Goal: Find contact information: Find contact information

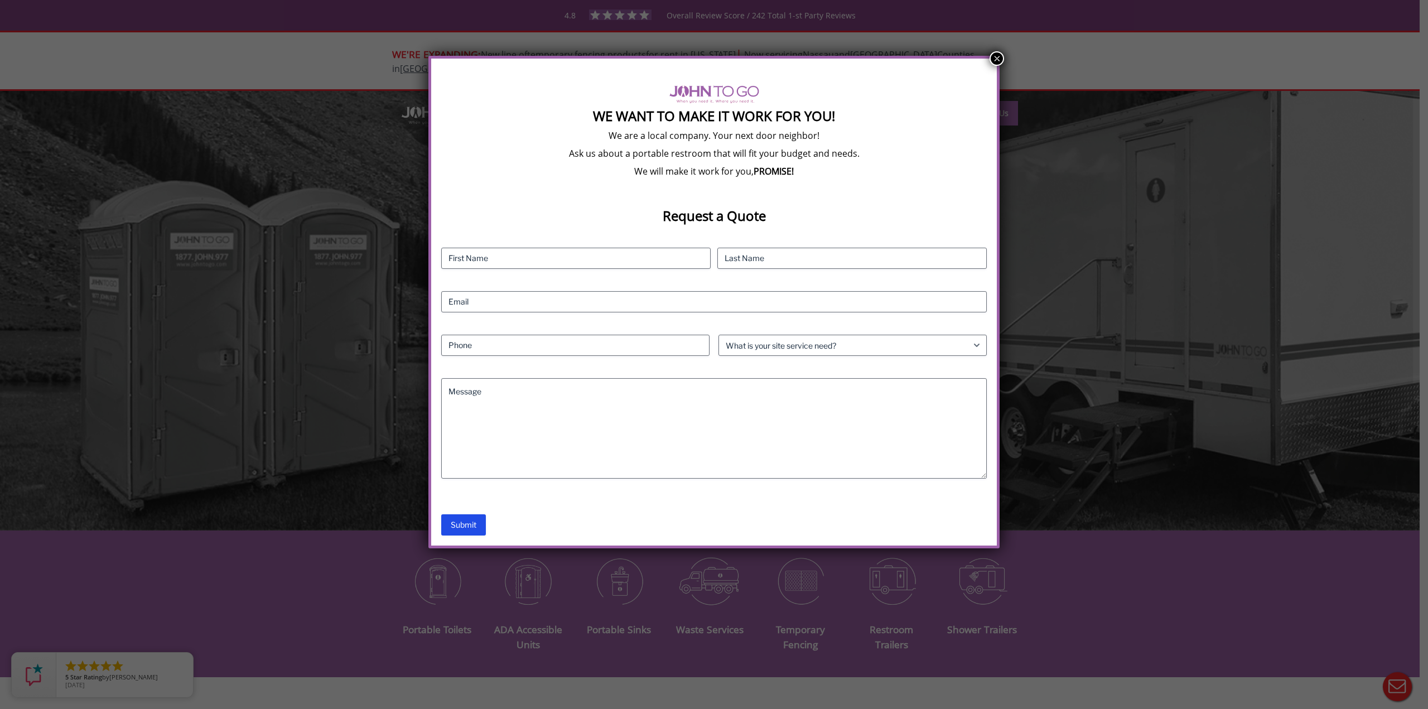
click at [996, 53] on button "×" at bounding box center [996, 58] width 14 height 14
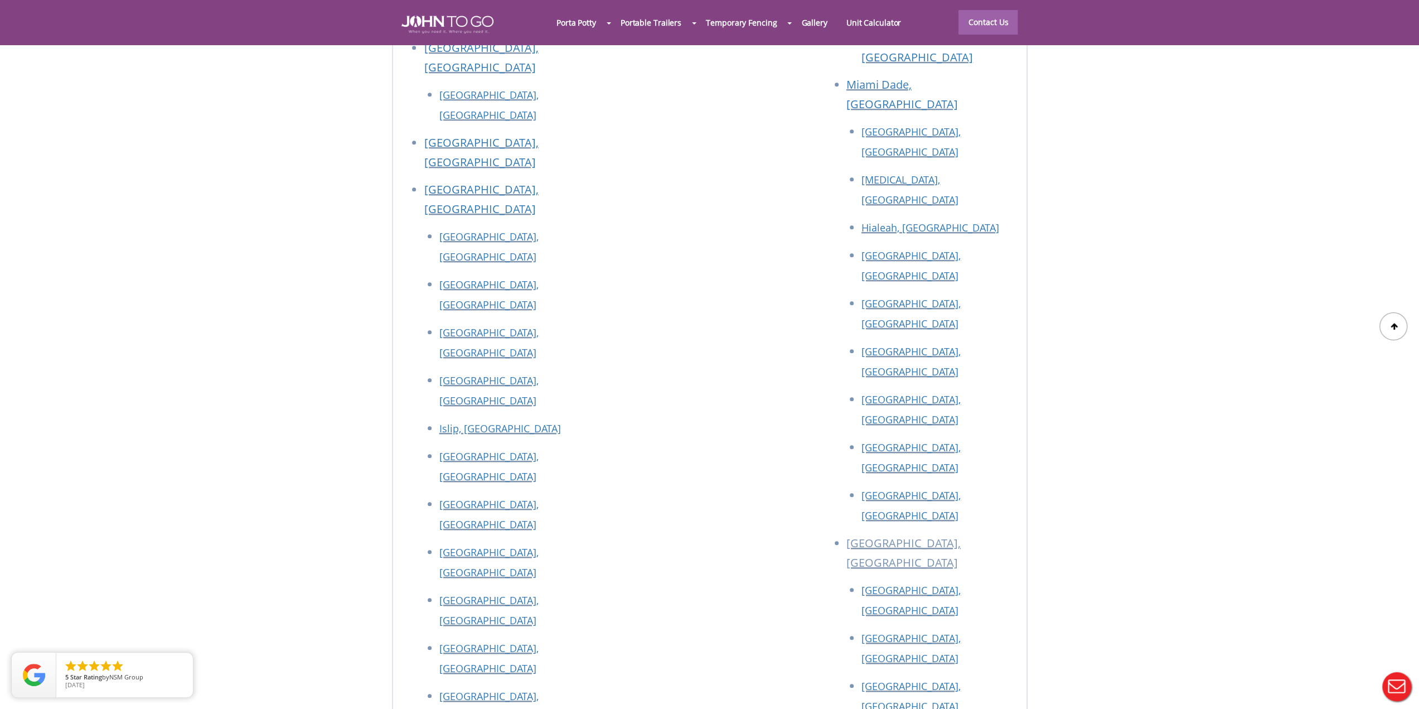
scroll to position [4994, 0]
